Goal: Obtain resource: Download file/media

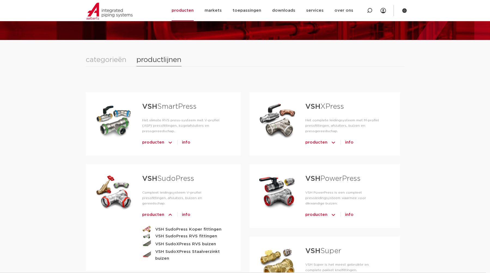
click at [111, 62] on div "categorieën" at bounding box center [106, 59] width 41 height 7
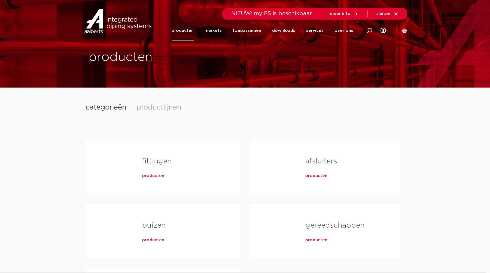
click at [158, 178] on span "producten" at bounding box center [153, 175] width 22 height 5
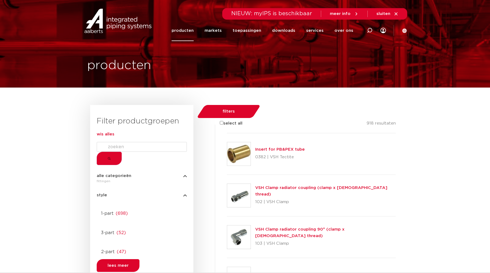
click at [152, 152] on input "Search" at bounding box center [142, 147] width 90 height 10
paste input "4753221"
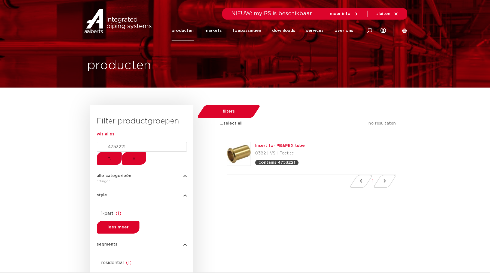
type input "4753221"
click at [291, 144] on link "Insert for PB&PEX tube" at bounding box center [280, 146] width 50 height 4
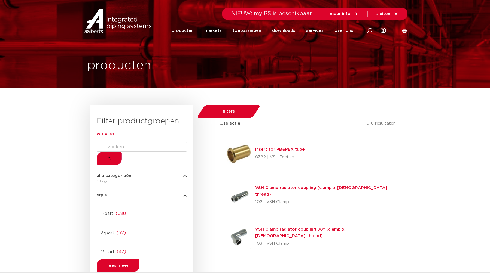
click at [125, 152] on input "Search" at bounding box center [142, 147] width 90 height 10
paste input "4753221"
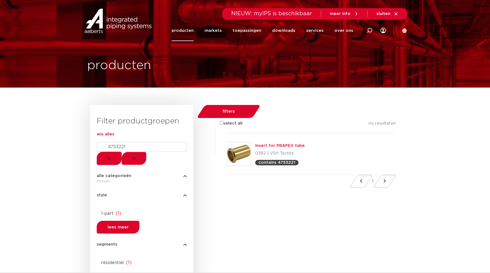
type input "4753221"
click at [290, 144] on link "Insert for PB&PEX tube" at bounding box center [280, 146] width 50 height 4
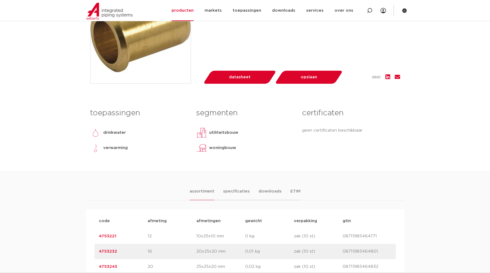
click at [106, 239] on link "4753221" at bounding box center [107, 236] width 17 height 4
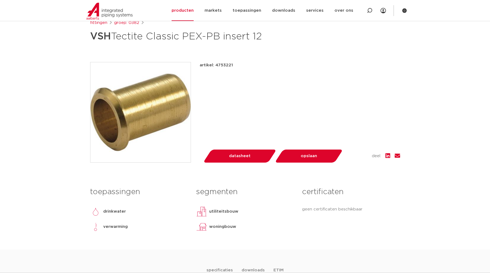
scroll to position [93, 0]
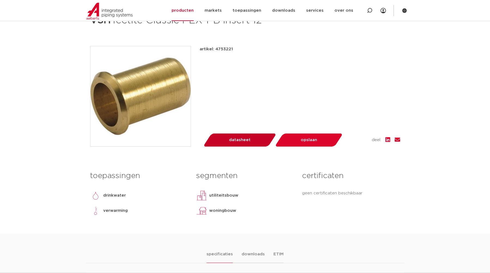
click at [214, 147] on link "datasheet" at bounding box center [239, 140] width 65 height 13
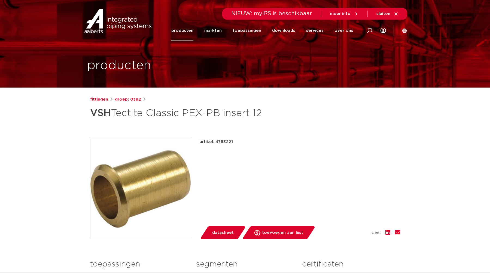
click at [217, 231] on span "datasheet" at bounding box center [223, 233] width 22 height 9
